Goal: Obtain resource: Download file/media

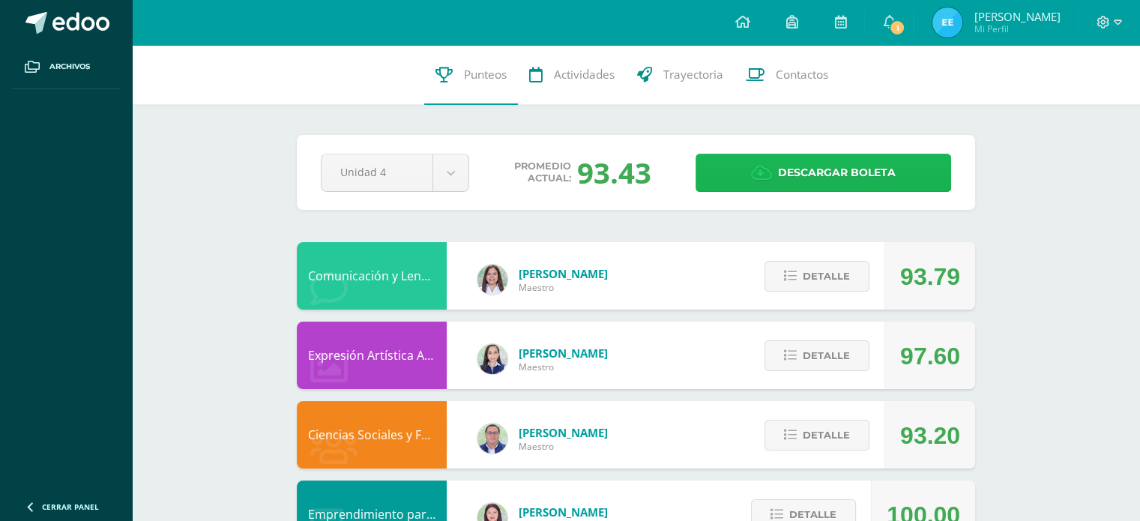
click at [925, 160] on link "Descargar boleta" at bounding box center [823, 173] width 256 height 38
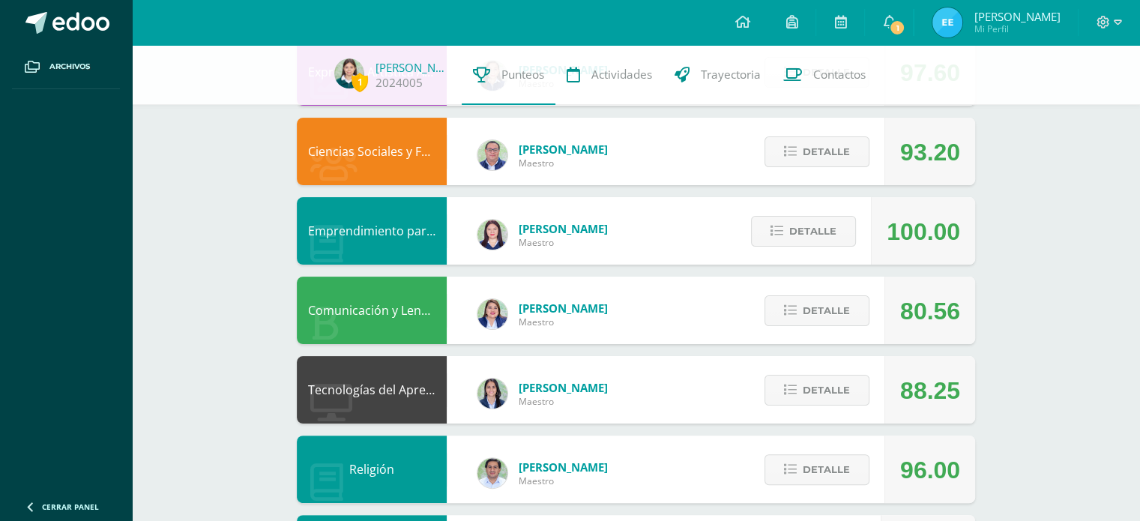
scroll to position [299, 0]
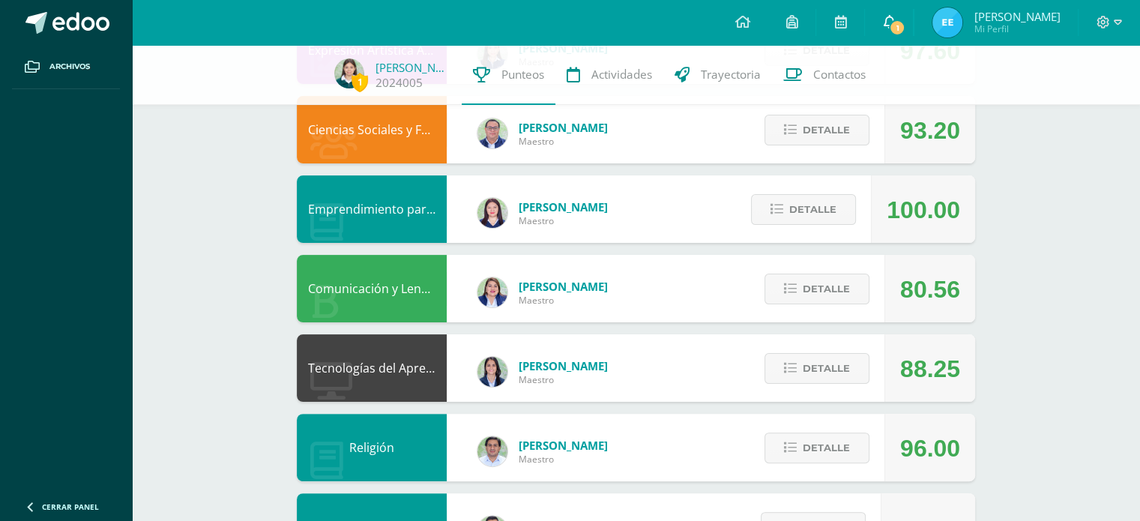
click at [896, 41] on link "1" at bounding box center [889, 22] width 48 height 45
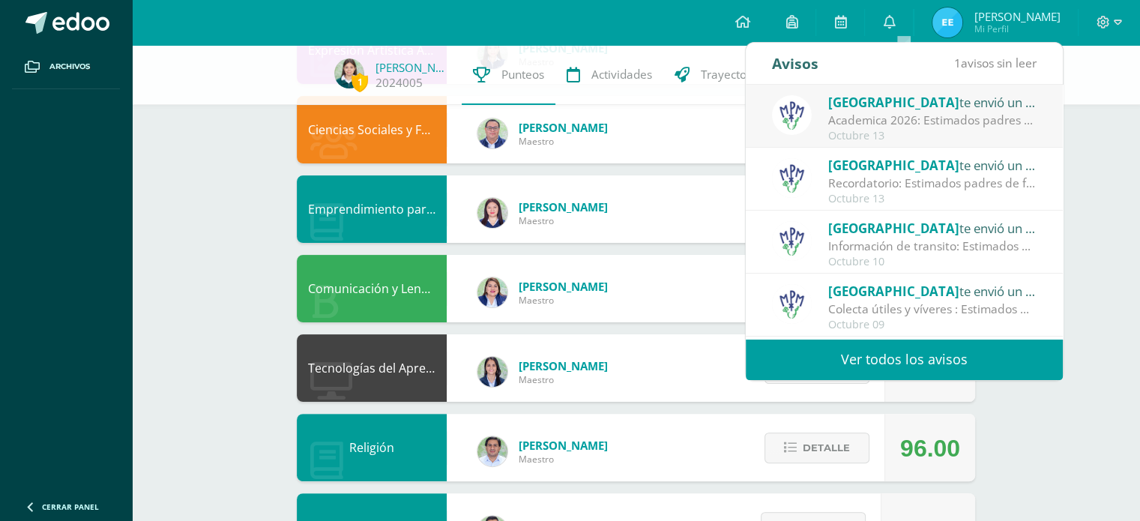
click at [1007, 126] on div "Academica 2026: Estimados padres de familia: Compartimos con ustedes informació…" at bounding box center [932, 120] width 208 height 17
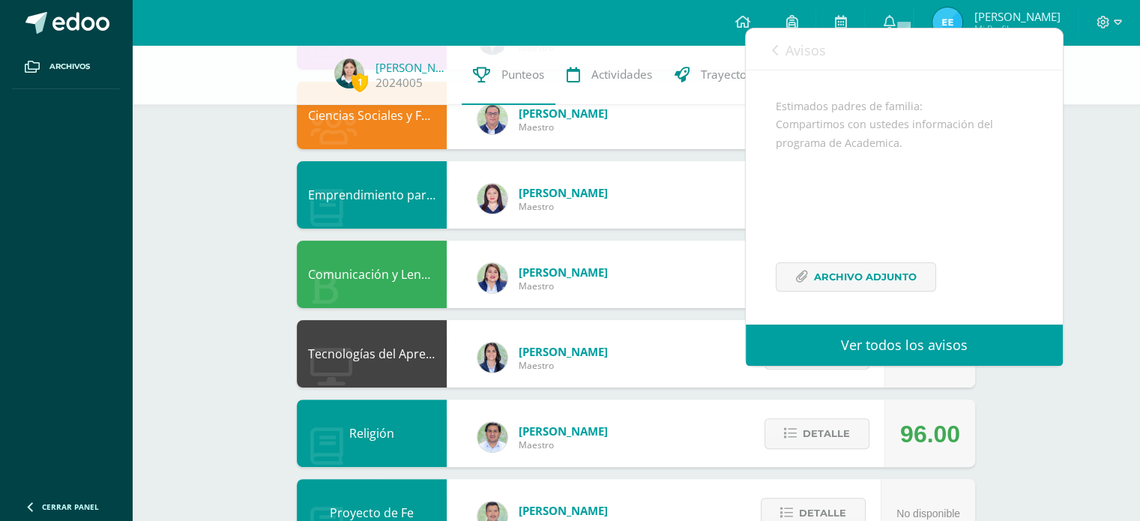
scroll to position [315, 0]
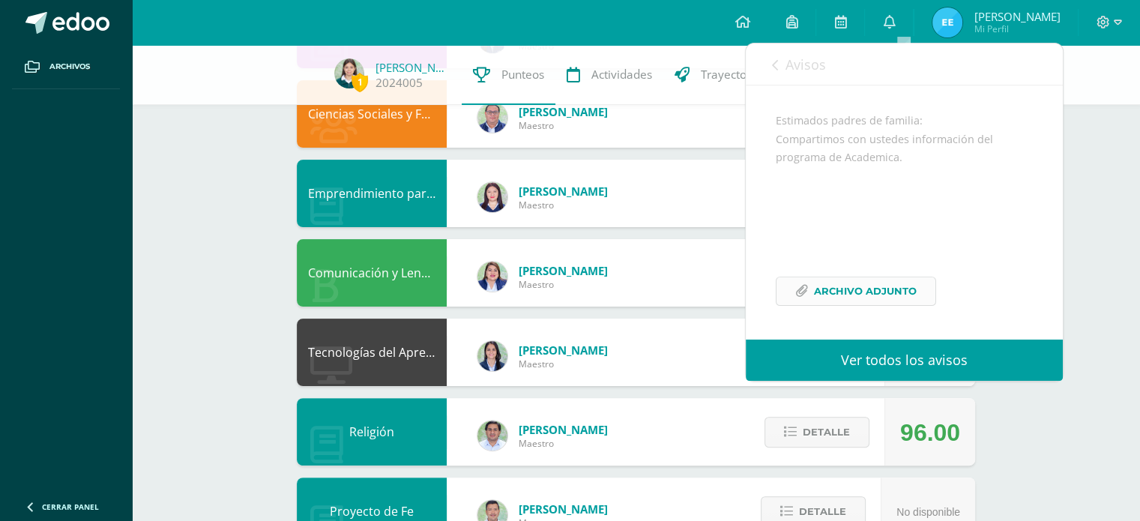
click at [909, 299] on span "Archivo Adjunto" at bounding box center [865, 291] width 103 height 28
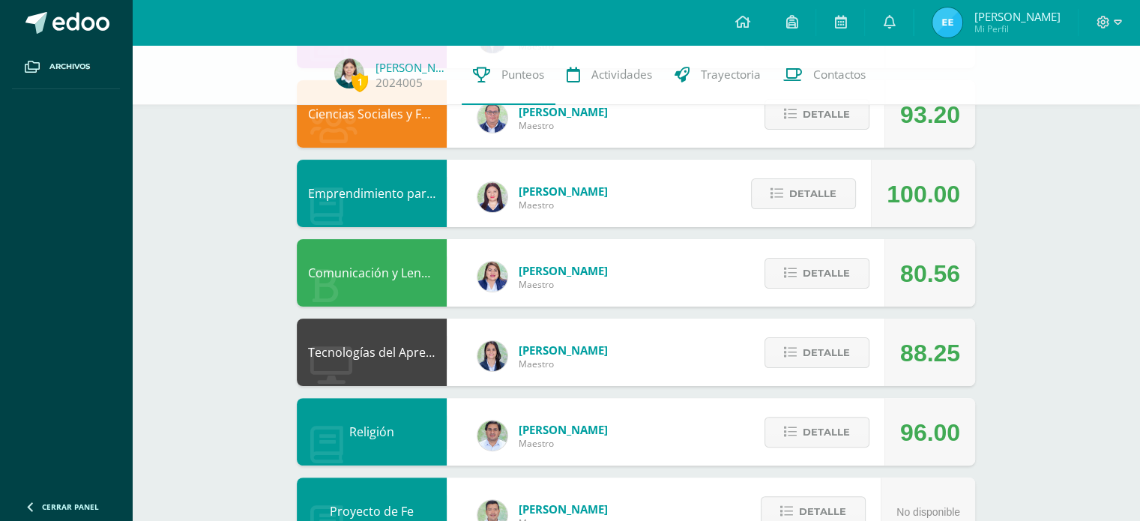
scroll to position [315, 0]
click at [889, 95] on div "1 Evelyn González 2024005 Punteos Actividades Trayectoria Contactos" at bounding box center [570, 75] width 1140 height 60
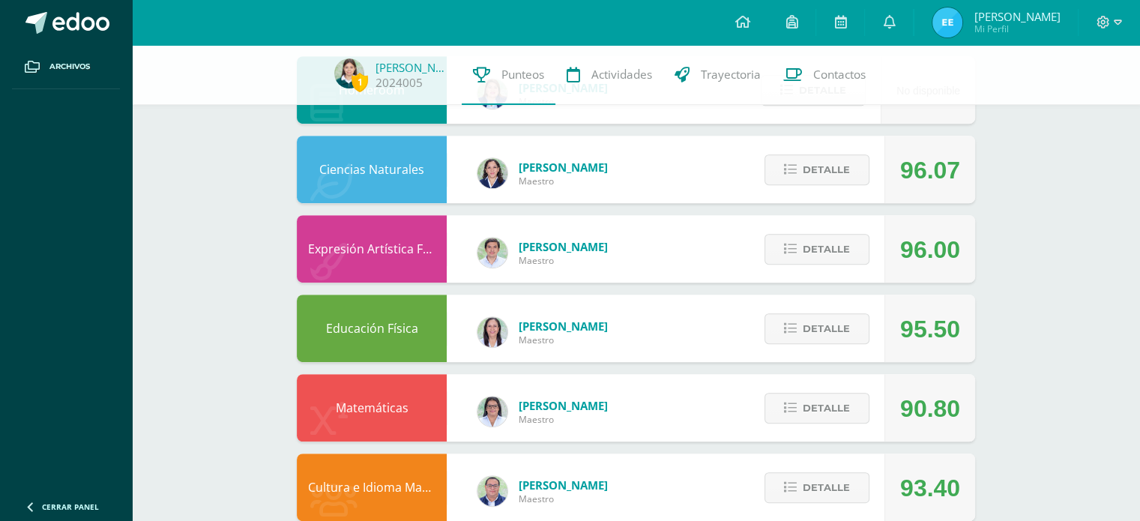
scroll to position [925, 0]
